Goal: Contribute content: Add original content to the website for others to see

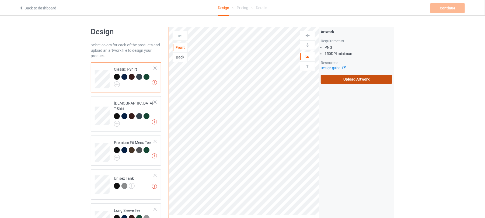
click at [343, 81] on label "Upload Artwork" at bounding box center [356, 79] width 71 height 9
click at [0, 0] on input "Upload Artwork" at bounding box center [0, 0] width 0 height 0
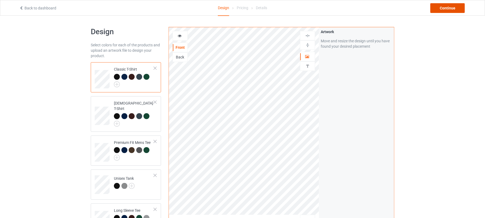
click at [454, 8] on div "Continue" at bounding box center [448, 8] width 34 height 10
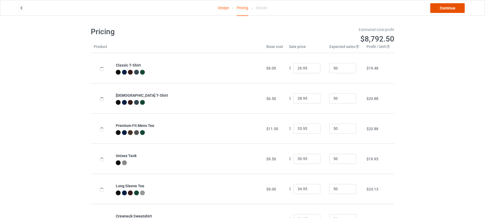
click at [447, 8] on link "Continue" at bounding box center [448, 8] width 34 height 10
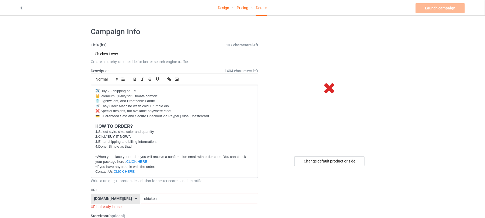
drag, startPoint x: 150, startPoint y: 54, endPoint x: 0, endPoint y: 50, distance: 149.9
paste input "werewolf ripping shirt meme"
click at [98, 52] on input "werewolf ripping shirt meme" at bounding box center [175, 54] width 168 height 10
drag, startPoint x: 150, startPoint y: 52, endPoint x: 59, endPoint y: 56, distance: 91.2
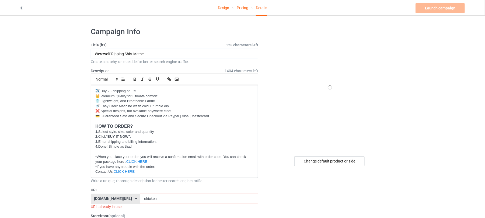
type input "Werewolf Ripping Shirt Meme"
drag, startPoint x: 162, startPoint y: 200, endPoint x: 140, endPoint y: 200, distance: 22.6
click at [140, 200] on input "chicken" at bounding box center [199, 199] width 118 height 10
drag, startPoint x: 111, startPoint y: 52, endPoint x: 79, endPoint y: 53, distance: 31.8
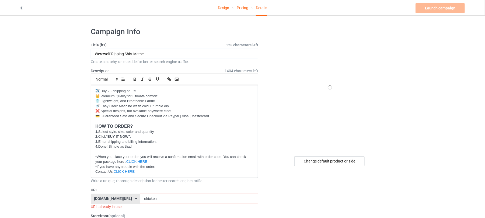
drag, startPoint x: 162, startPoint y: 198, endPoint x: 108, endPoint y: 200, distance: 54.4
click at [109, 200] on div "[DOMAIN_NAME][URL] [DOMAIN_NAME][URL] [DOMAIN_NAME][URL] 6273c5abfddeea00434baf…" at bounding box center [175, 199] width 168 height 10
paste input "Werewolf"
click at [140, 199] on input "Werewolf" at bounding box center [199, 199] width 118 height 10
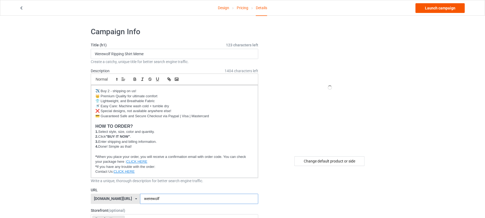
type input "werewolf"
click at [442, 6] on link "Launch campaign" at bounding box center [440, 8] width 49 height 10
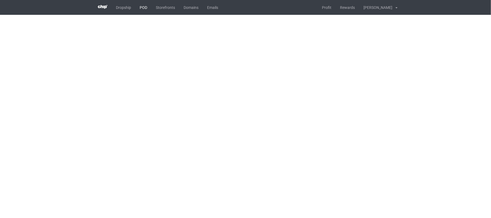
click at [143, 8] on link "POD" at bounding box center [143, 7] width 16 height 15
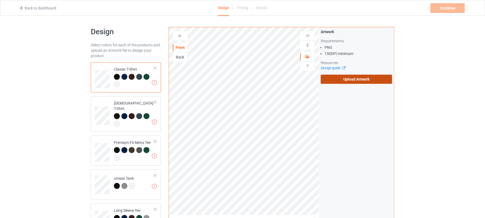
click at [355, 81] on label "Upload Artwork" at bounding box center [356, 79] width 71 height 9
click at [0, 0] on input "Upload Artwork" at bounding box center [0, 0] width 0 height 0
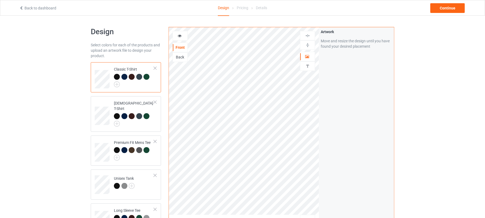
click at [422, 78] on div "Design Select colors for each of the products and upload an artwork file to des…" at bounding box center [242, 194] width 485 height 356
click at [447, 9] on div "Continue" at bounding box center [448, 8] width 34 height 10
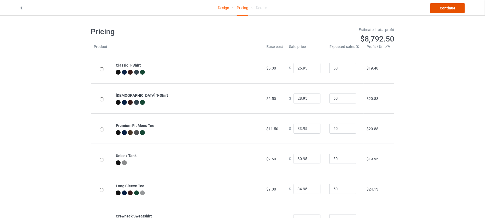
click at [447, 6] on link "Continue" at bounding box center [448, 8] width 34 height 10
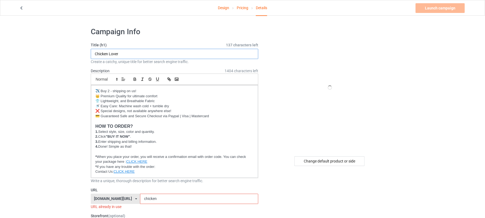
drag, startPoint x: 132, startPoint y: 53, endPoint x: 34, endPoint y: 53, distance: 98.1
drag, startPoint x: 113, startPoint y: 53, endPoint x: 74, endPoint y: 53, distance: 39.6
type input "Radicalized By Basic Decency"
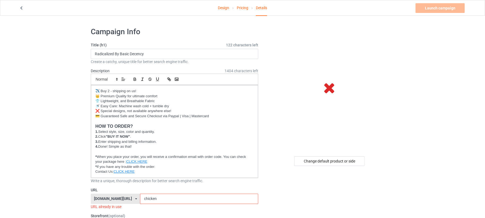
drag, startPoint x: 154, startPoint y: 197, endPoint x: 120, endPoint y: 198, distance: 33.7
click at [120, 198] on div "[DOMAIN_NAME][URL] [DOMAIN_NAME][URL] [DOMAIN_NAME][URL] 6273c5abfddeea00434baf…" at bounding box center [175, 199] width 168 height 10
type input "rbbd"
click at [439, 9] on link "Launch campaign" at bounding box center [440, 8] width 49 height 10
